Goal: Contribute content: Add original content to the website for others to see

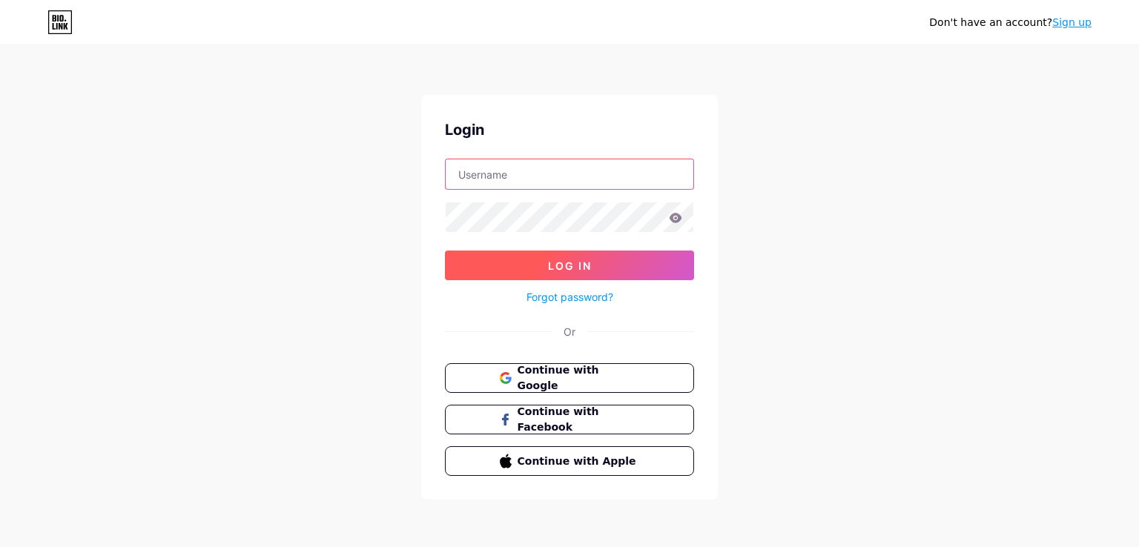
type input "[EMAIL_ADDRESS][DOMAIN_NAME]"
click at [546, 264] on button "Log In" at bounding box center [569, 266] width 249 height 30
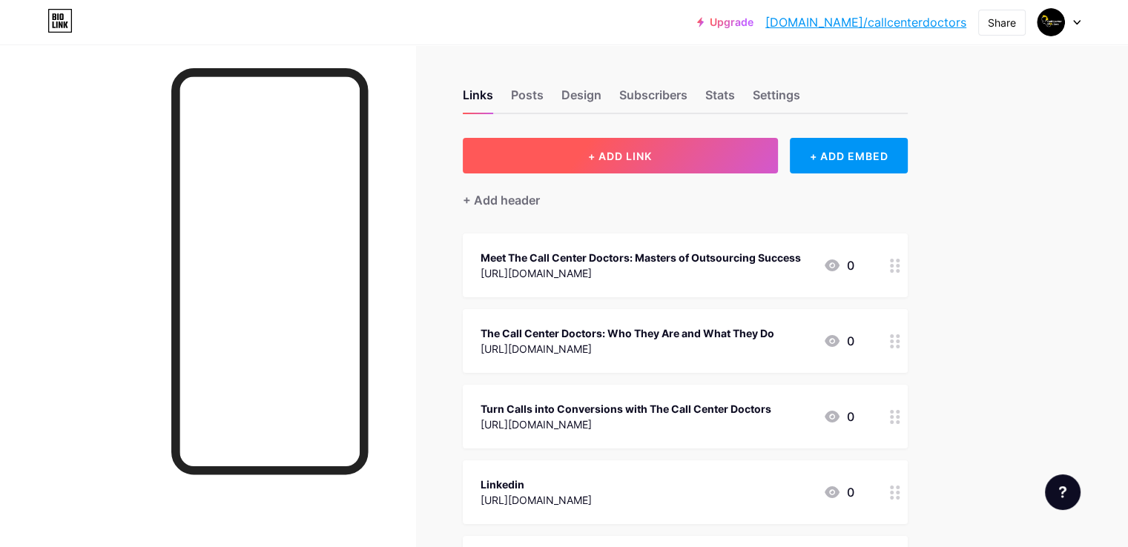
click at [724, 164] on button "+ ADD LINK" at bounding box center [620, 156] width 315 height 36
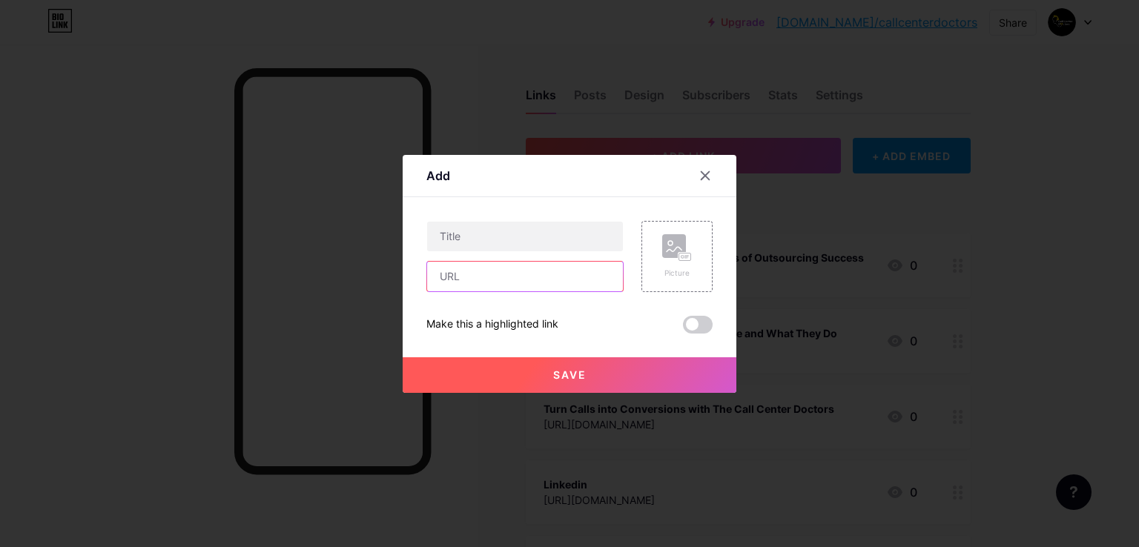
click at [484, 280] on input "text" at bounding box center [525, 277] width 196 height 30
paste input "[URL][DOMAIN_NAME]"
type input "[URL][DOMAIN_NAME]"
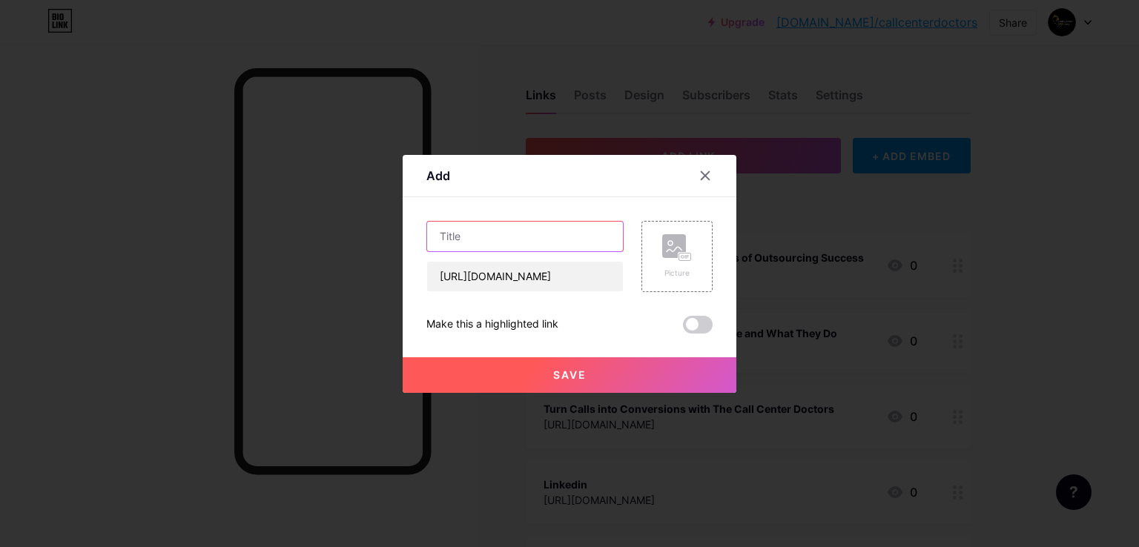
click at [461, 231] on input "text" at bounding box center [525, 237] width 196 height 30
paste input "7 Reasons to Choose The Call Center Doctors for Outbound Services"
click at [459, 242] on input "7 Reasons to Choose The Call Center Doctors for Outbound Services" at bounding box center [525, 237] width 196 height 30
type input "7 Reasons to Choose The Call Center Doctors for Outbound Services"
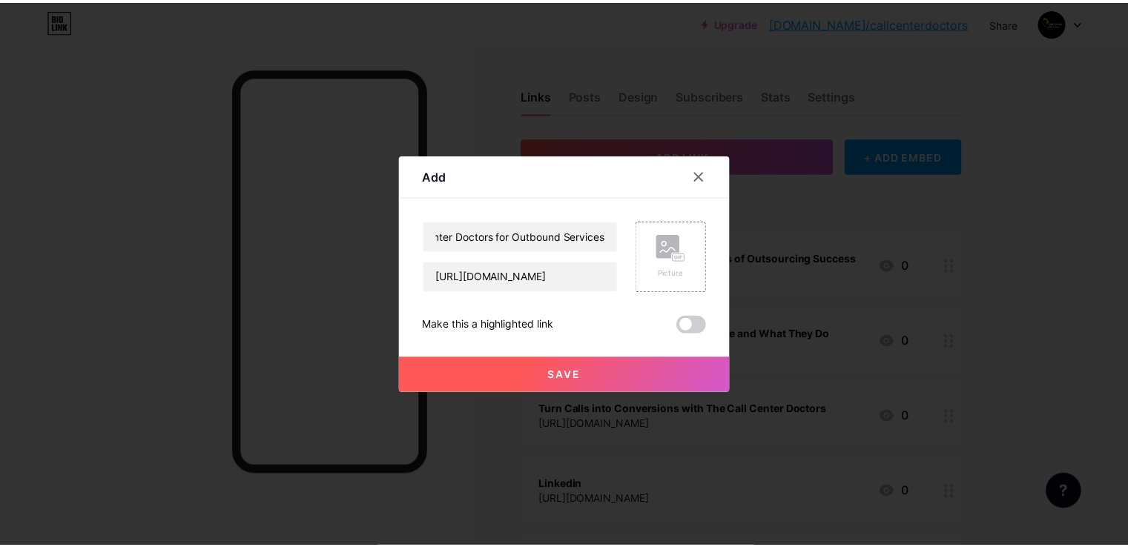
scroll to position [0, 0]
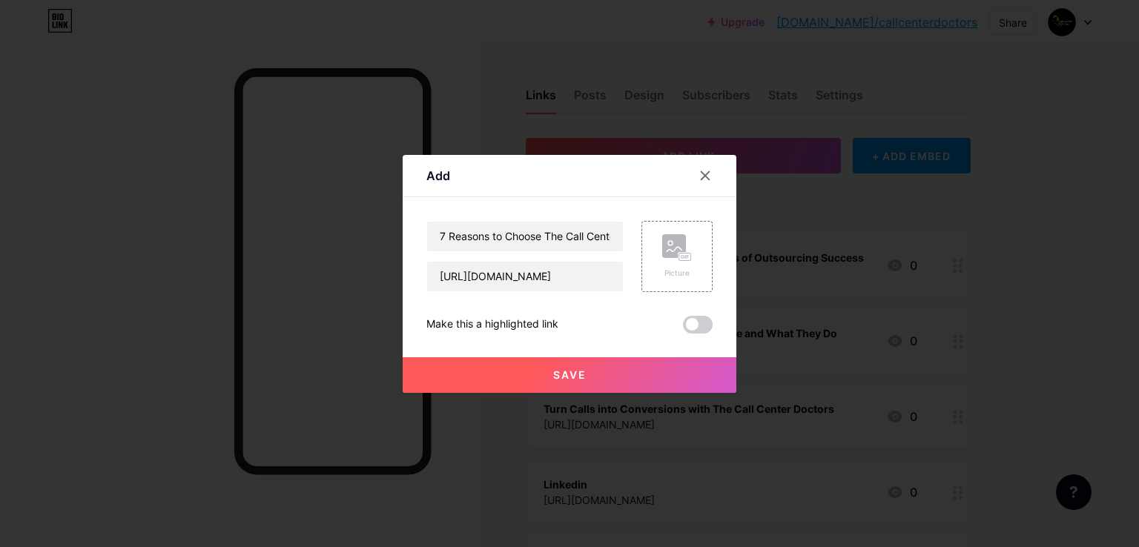
click at [501, 200] on div "Content YouTube Play YouTube video without leaving your page. ADD Vimeo Play Vi…" at bounding box center [570, 265] width 286 height 137
click at [683, 260] on rect at bounding box center [686, 256] width 12 height 7
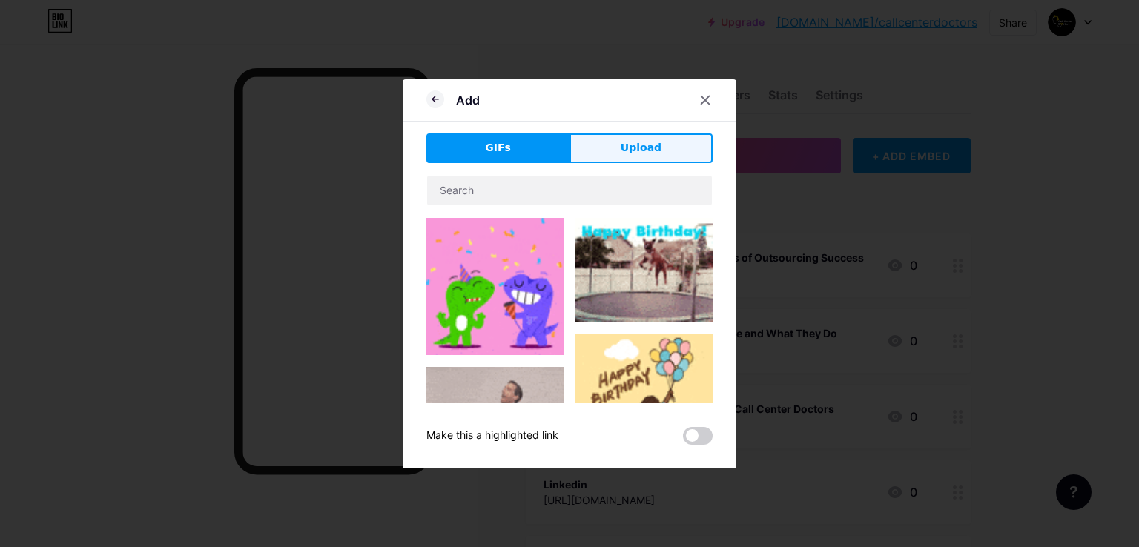
click at [653, 135] on button "Upload" at bounding box center [641, 149] width 143 height 30
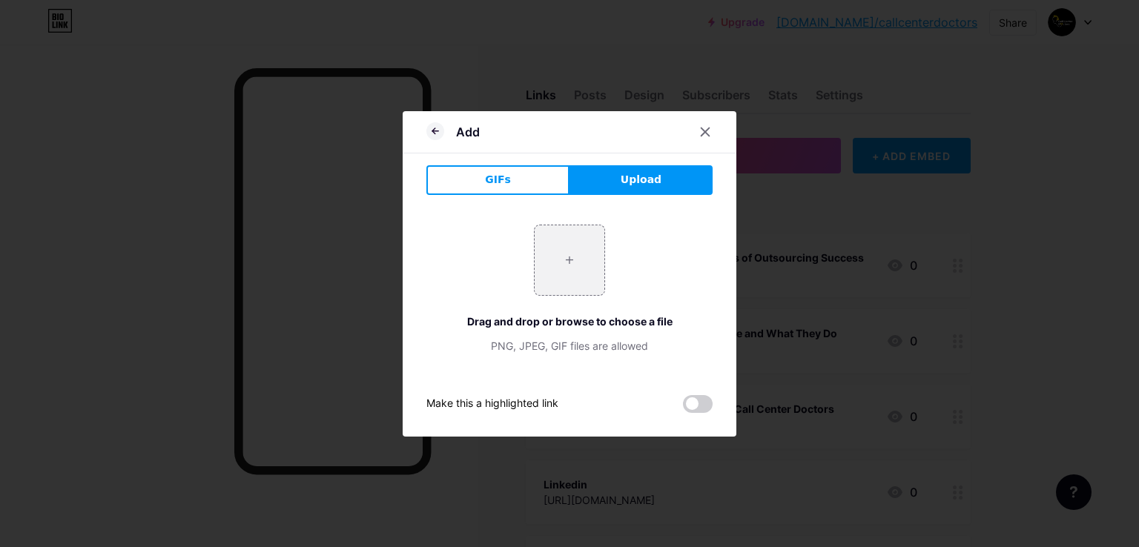
click at [637, 193] on button "Upload" at bounding box center [641, 180] width 143 height 30
click at [645, 182] on span "Upload" at bounding box center [641, 180] width 41 height 16
click at [582, 266] on input "file" at bounding box center [570, 261] width 70 height 70
type input "C:\fakepath\colleagues-working-together-call-center-with-headphones.jpg"
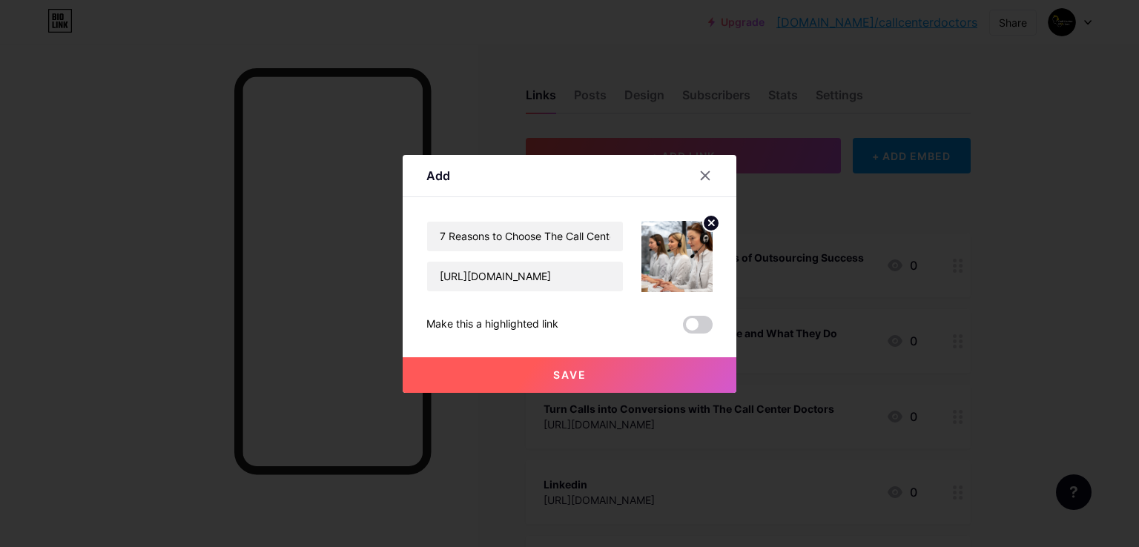
click at [577, 378] on span "Save" at bounding box center [569, 375] width 33 height 13
